Goal: Information Seeking & Learning: Find specific fact

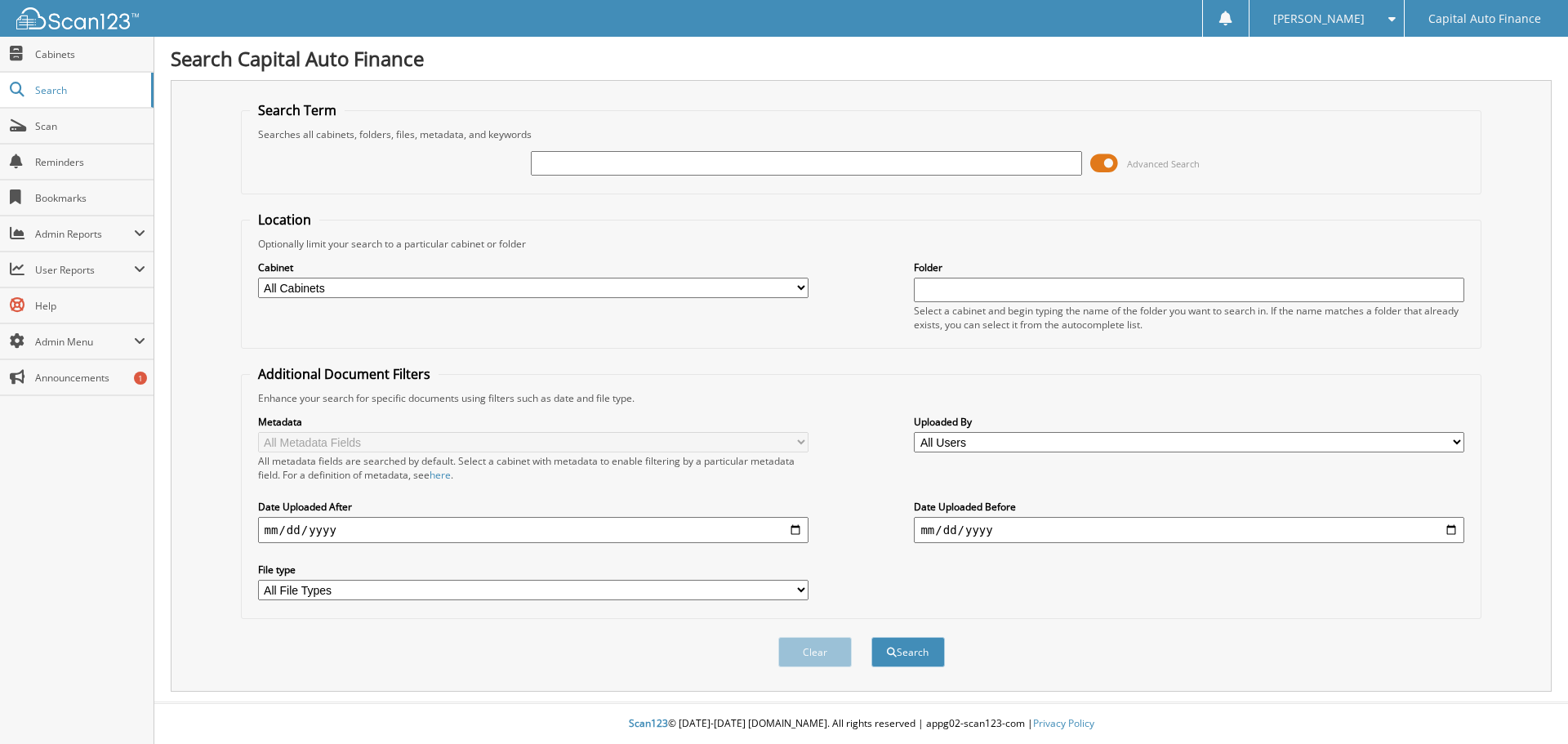
click at [644, 167] on input "text" at bounding box center [805, 164] width 550 height 25
type input "18399108"
click at [924, 657] on button "Search" at bounding box center [909, 653] width 74 height 30
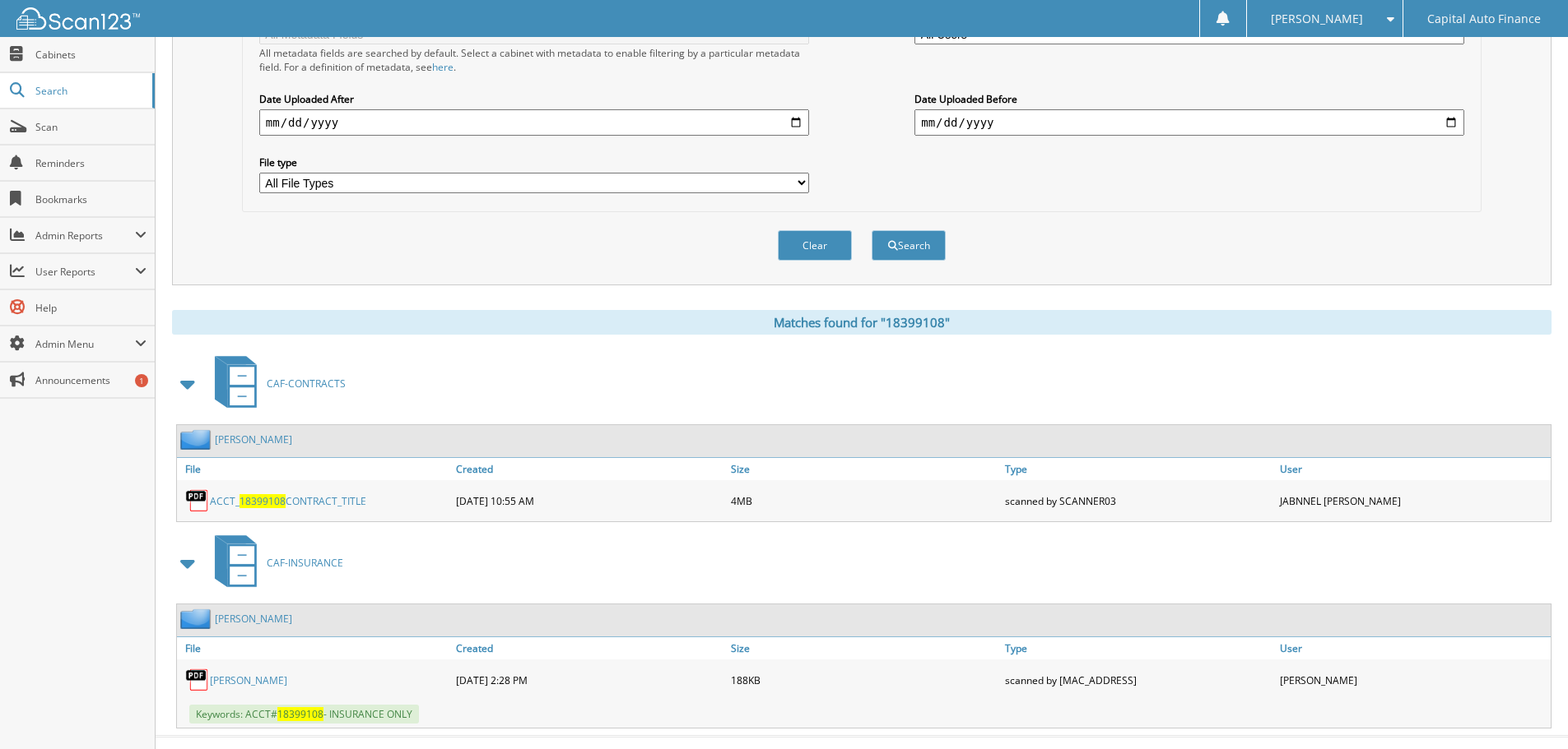
scroll to position [441, 0]
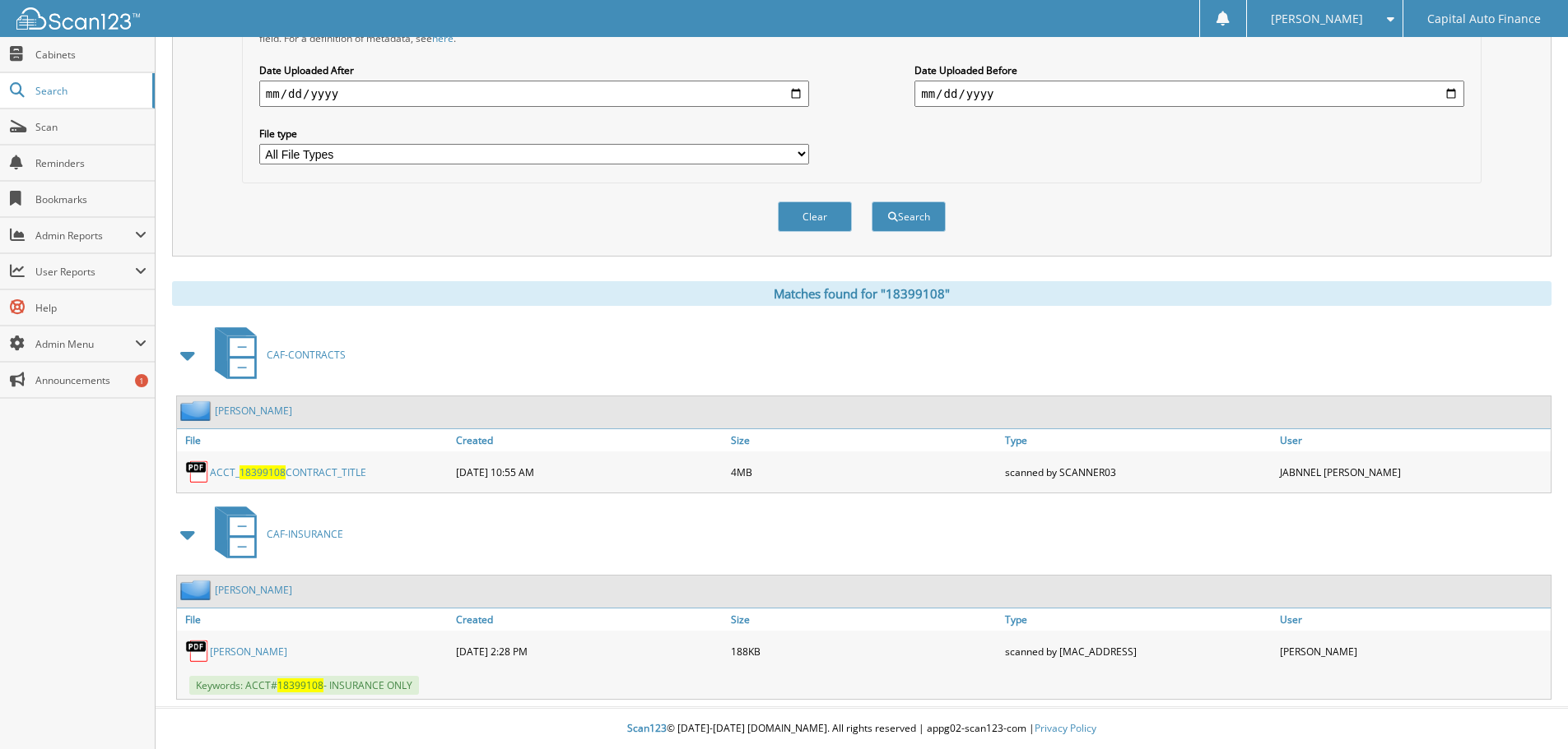
click at [252, 410] on link "[PERSON_NAME]" at bounding box center [253, 410] width 77 height 14
